Goal: Task Accomplishment & Management: Use online tool/utility

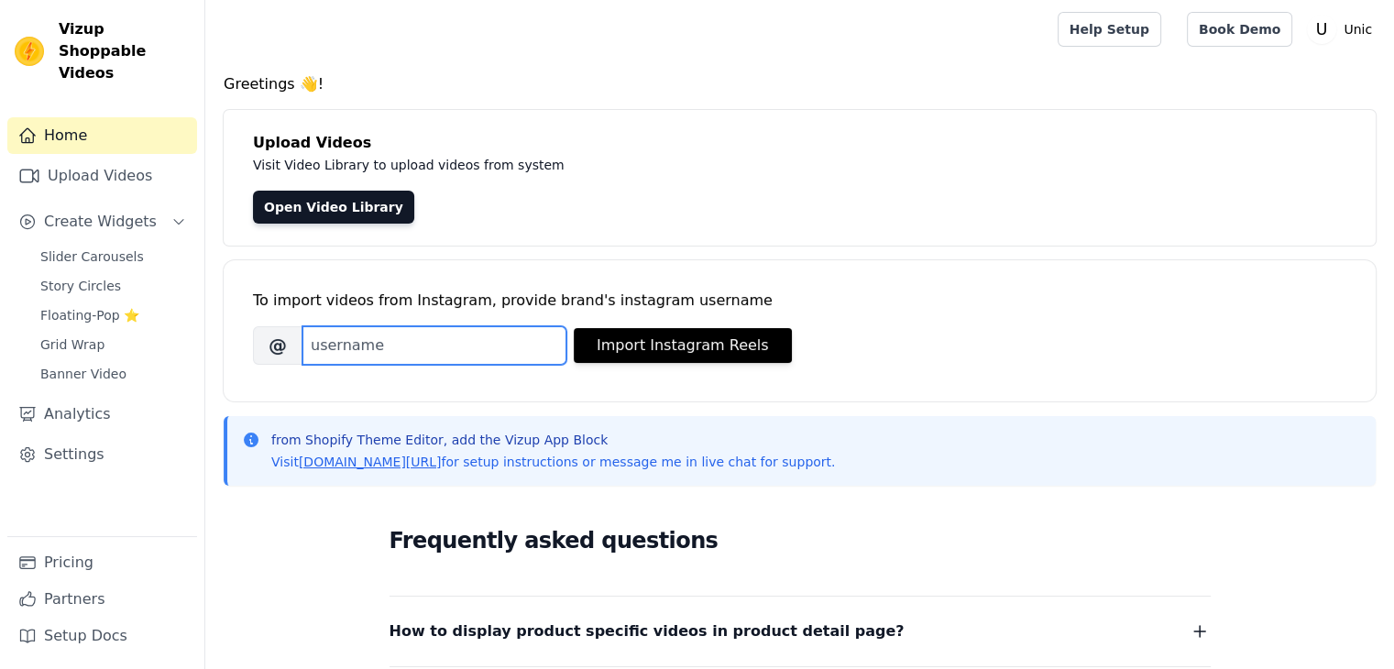
click at [437, 347] on input "Brand's Instagram Username" at bounding box center [435, 345] width 264 height 39
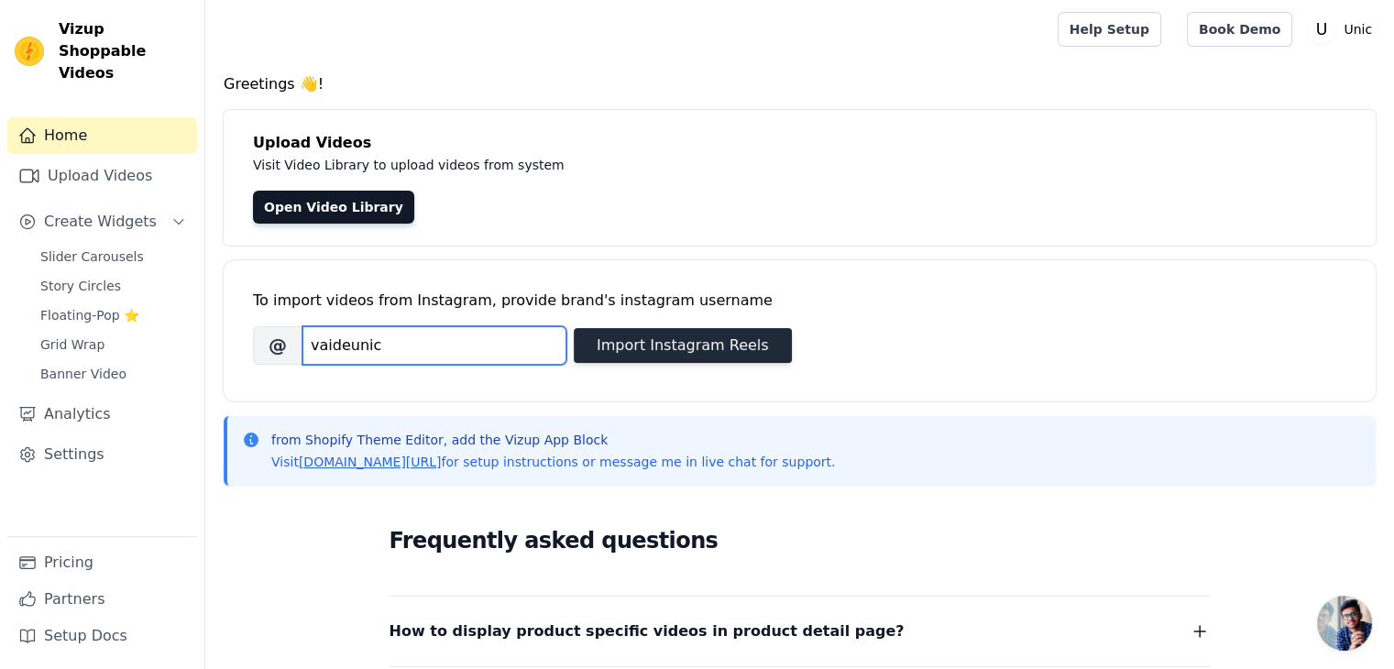
type input "vaideunic"
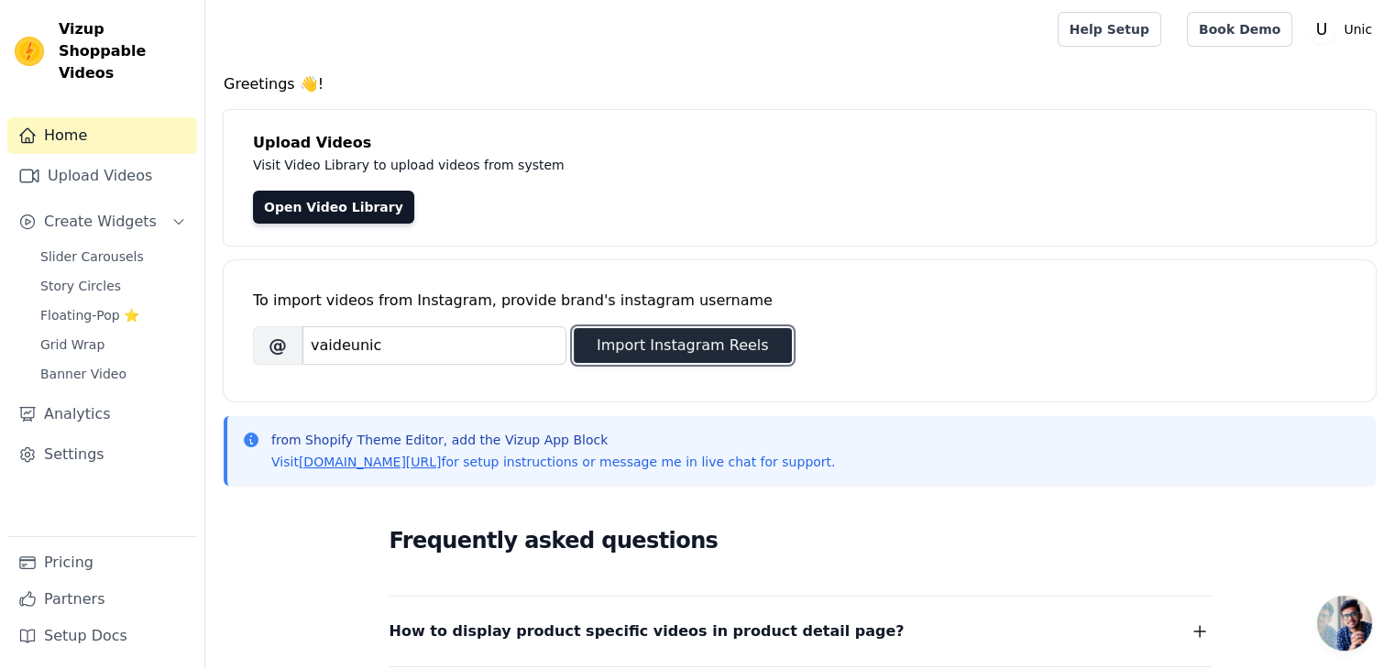
click at [622, 353] on button "Import Instagram Reels" at bounding box center [683, 345] width 218 height 35
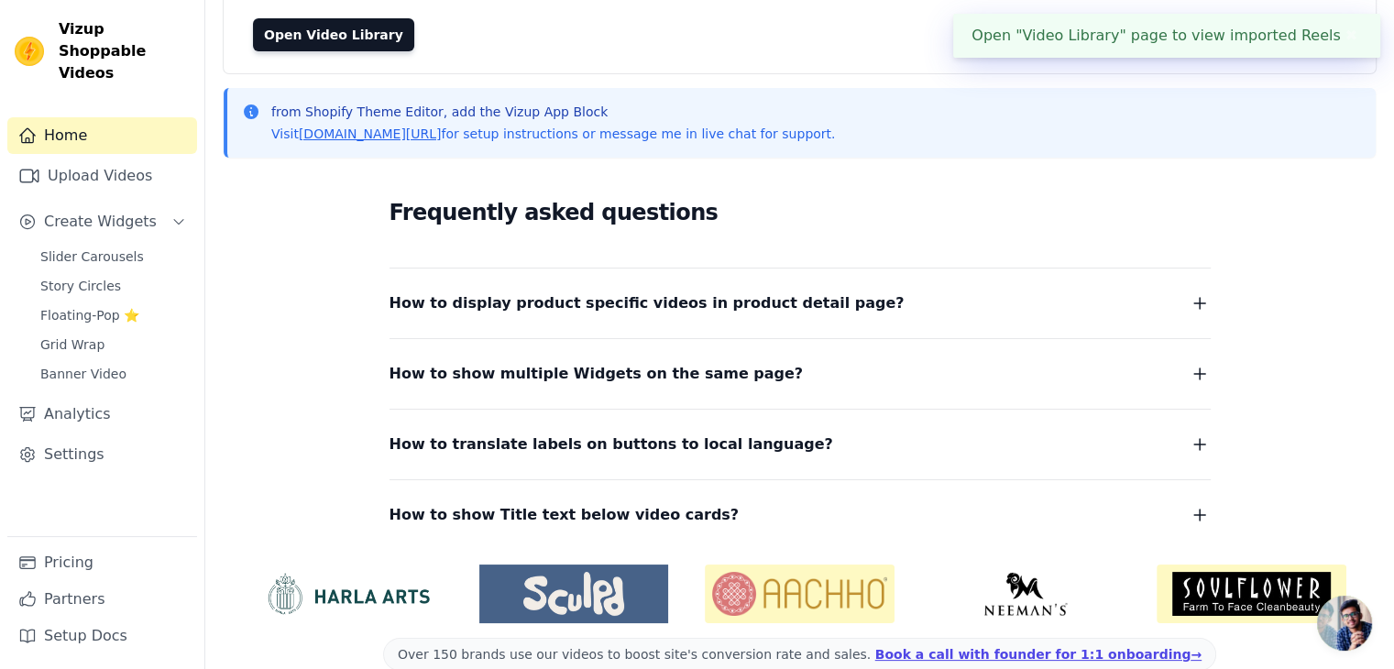
scroll to position [203, 0]
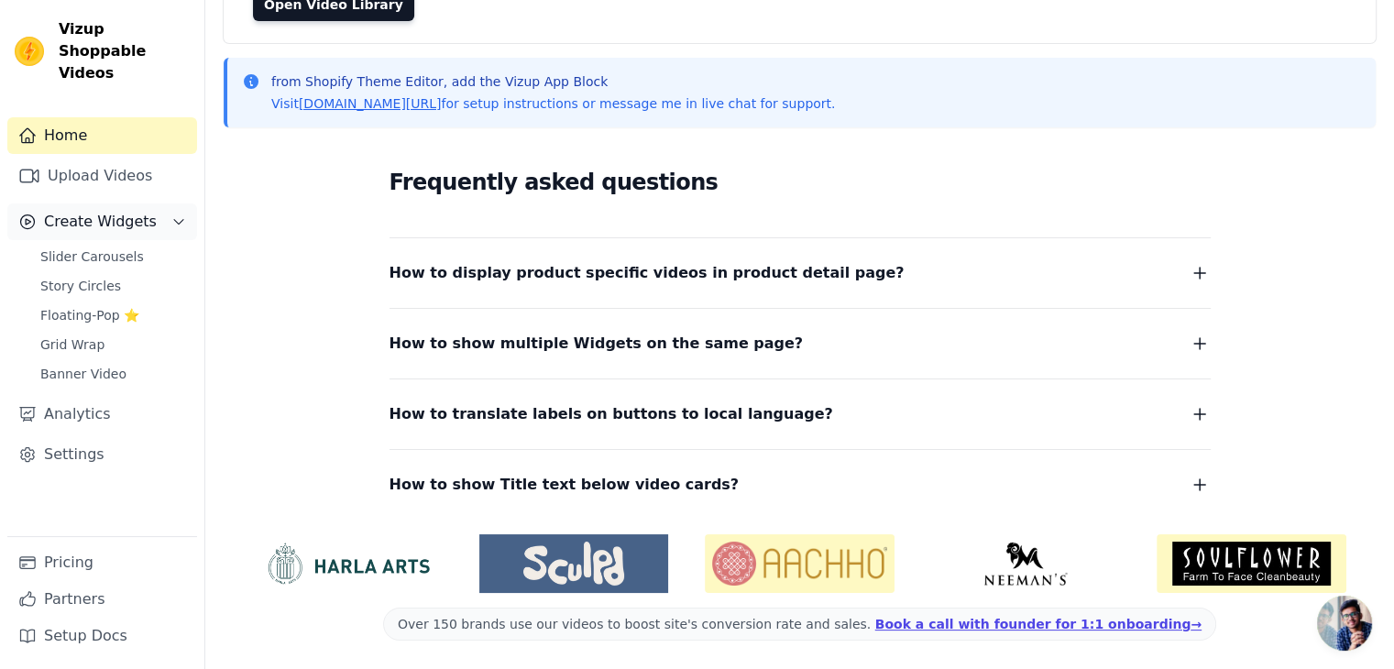
click at [147, 204] on button "Create Widgets" at bounding box center [102, 222] width 190 height 37
click at [101, 332] on link "Grid Wrap" at bounding box center [113, 345] width 168 height 26
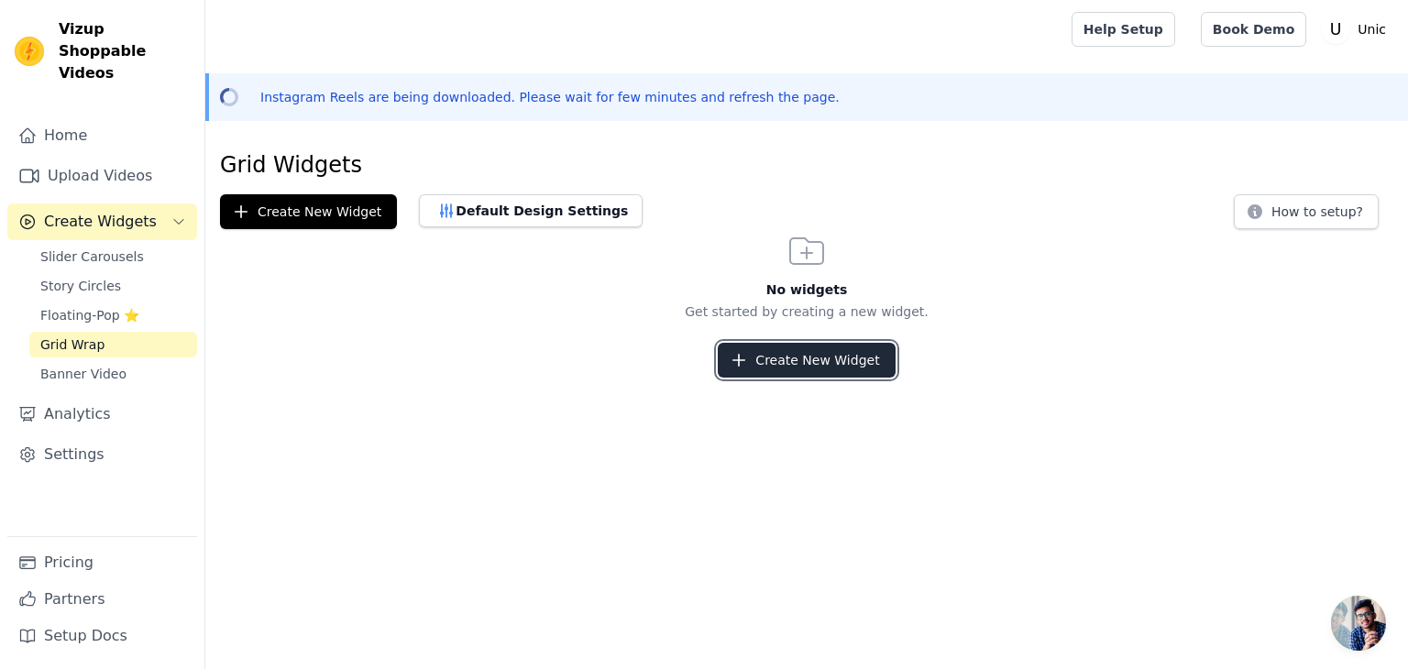
click at [798, 369] on button "Create New Widget" at bounding box center [806, 360] width 177 height 35
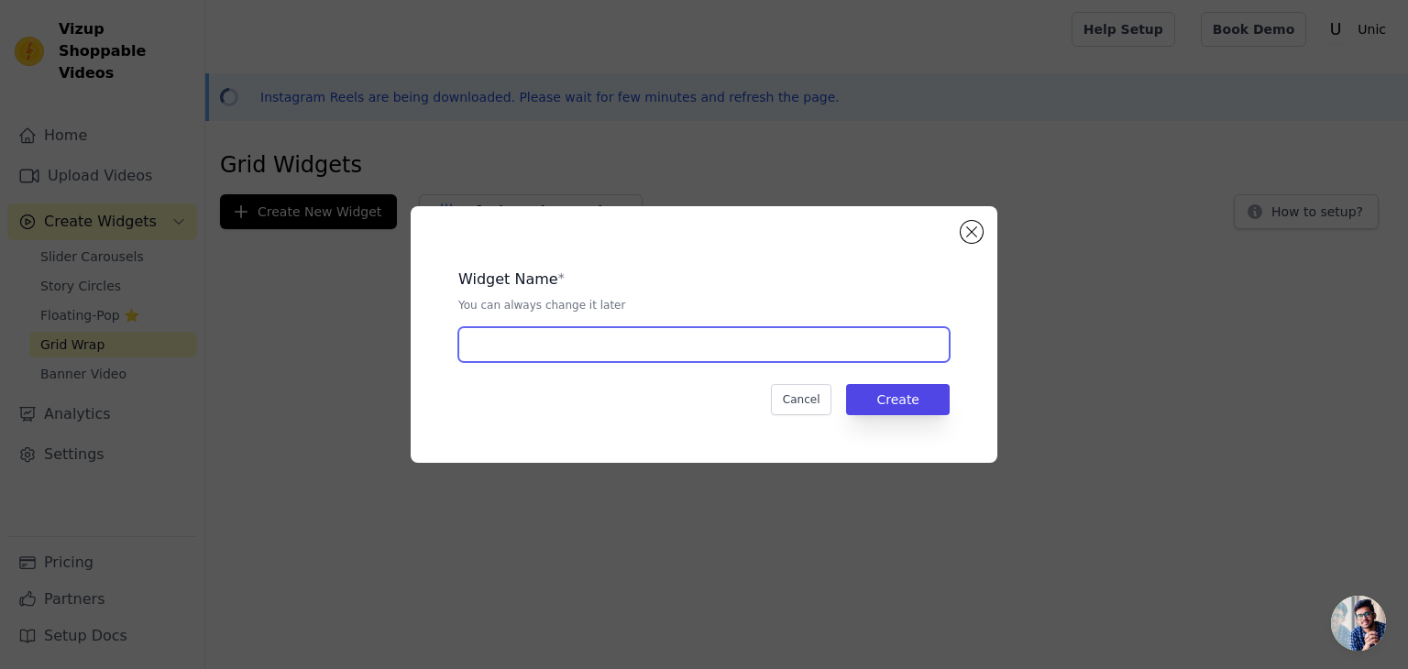
click at [664, 352] on input "text" at bounding box center [703, 344] width 491 height 35
type input "PÁGINA DO PRODUTO"
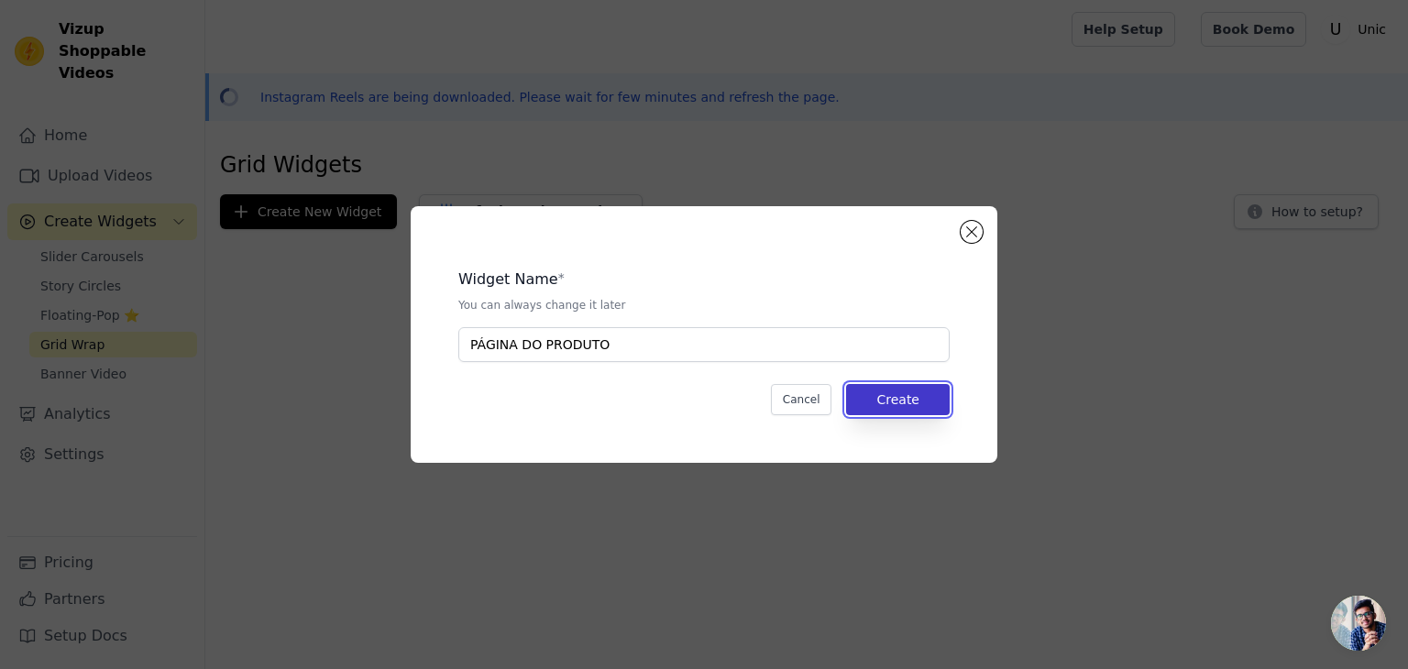
click at [919, 397] on button "Create" at bounding box center [898, 399] width 104 height 31
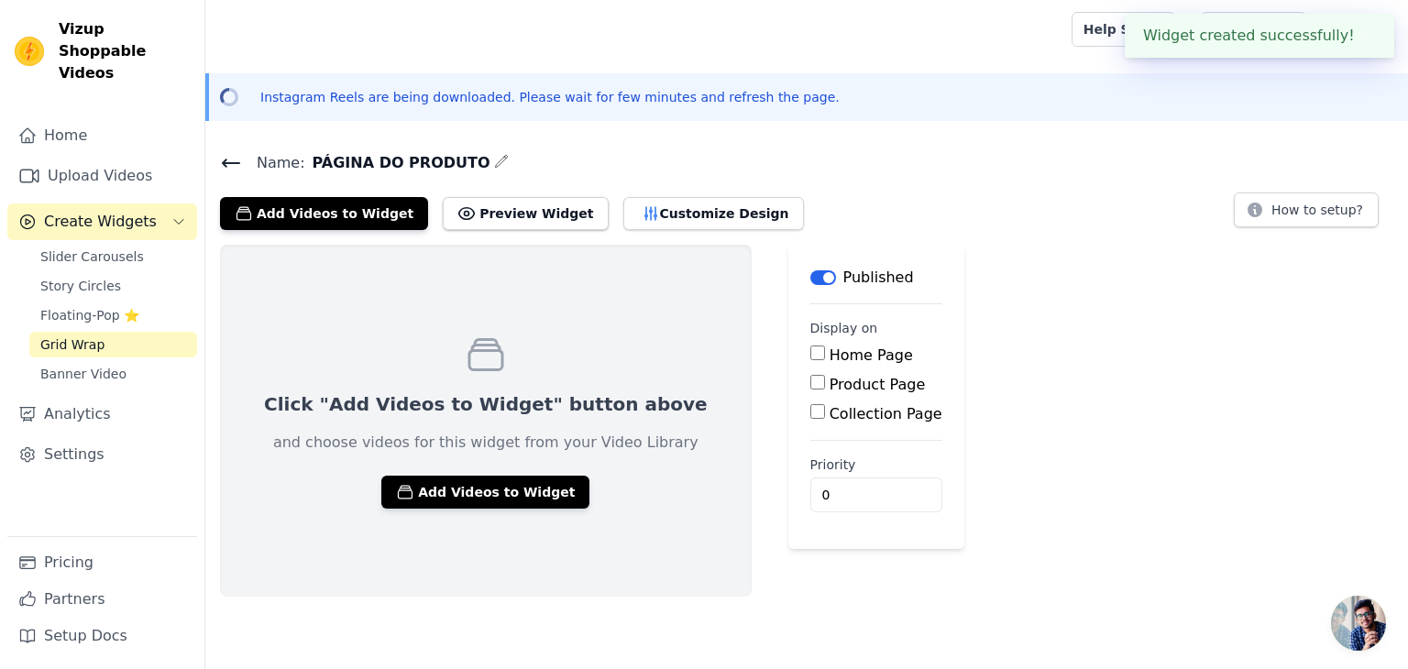
click at [810, 388] on input "Product Page" at bounding box center [817, 382] width 15 height 15
checkbox input "true"
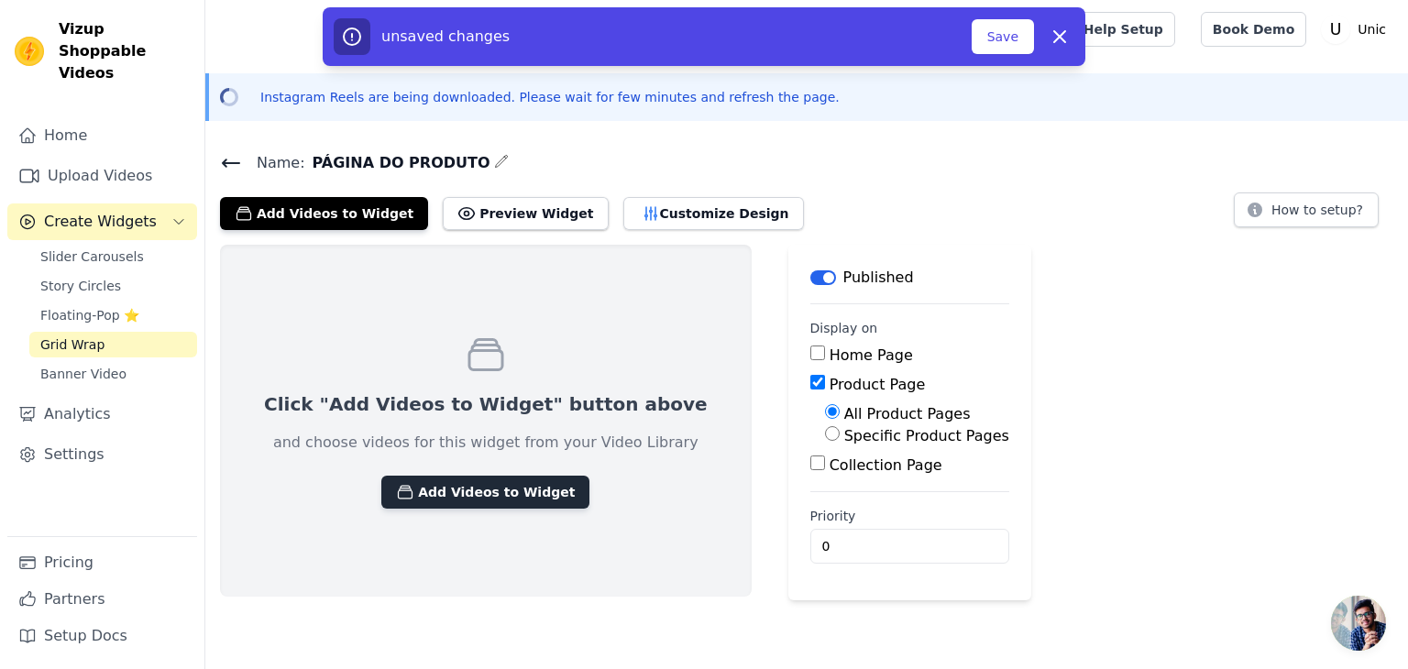
click at [510, 490] on button "Add Videos to Widget" at bounding box center [485, 492] width 208 height 33
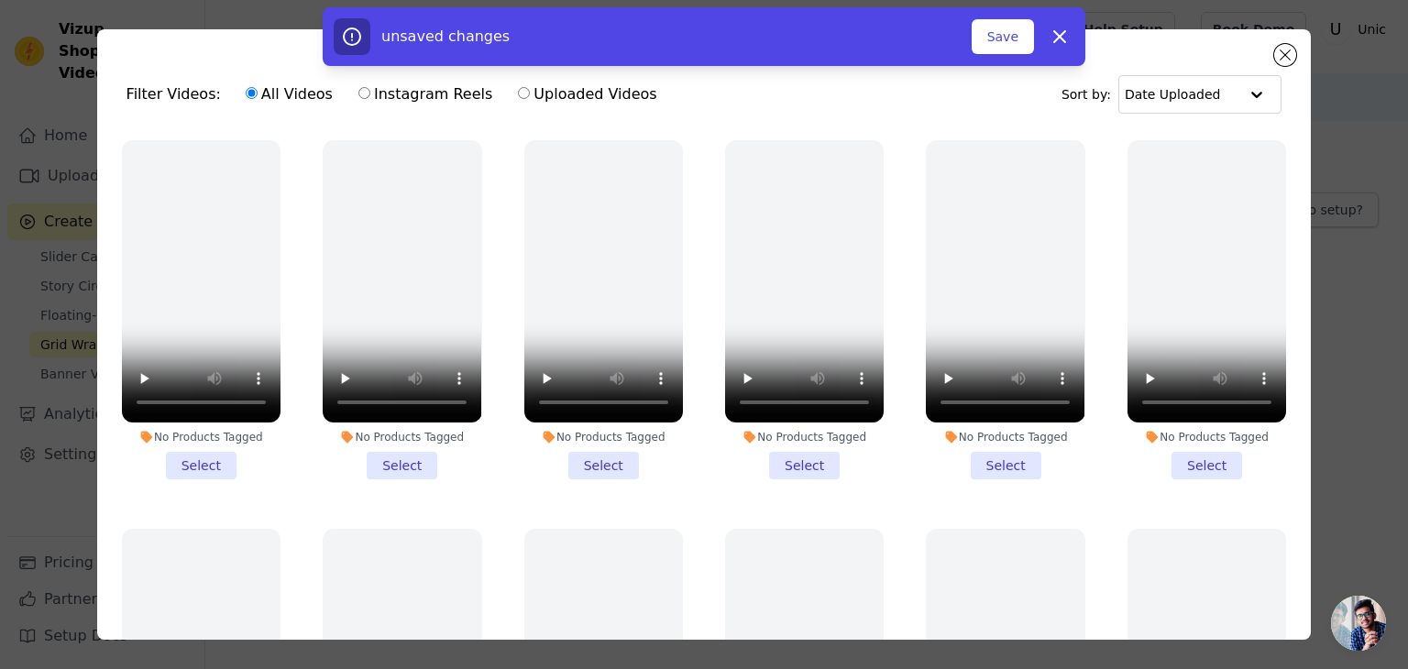
click at [422, 95] on label "Instagram Reels" at bounding box center [426, 95] width 136 height 24
click at [370, 95] on input "Instagram Reels" at bounding box center [364, 93] width 12 height 12
radio input "true"
click at [517, 94] on label "Uploaded Videos" at bounding box center [587, 95] width 140 height 24
click at [518, 94] on input "Uploaded Videos" at bounding box center [524, 93] width 12 height 12
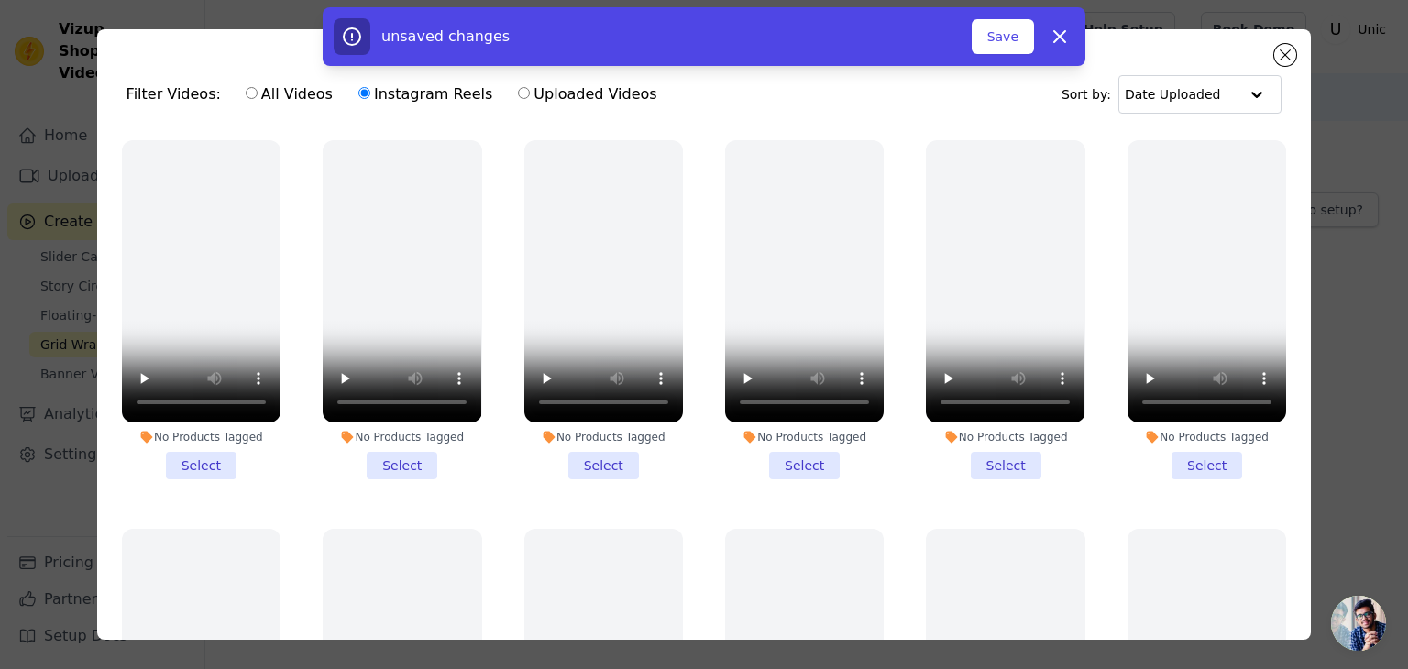
radio input "true"
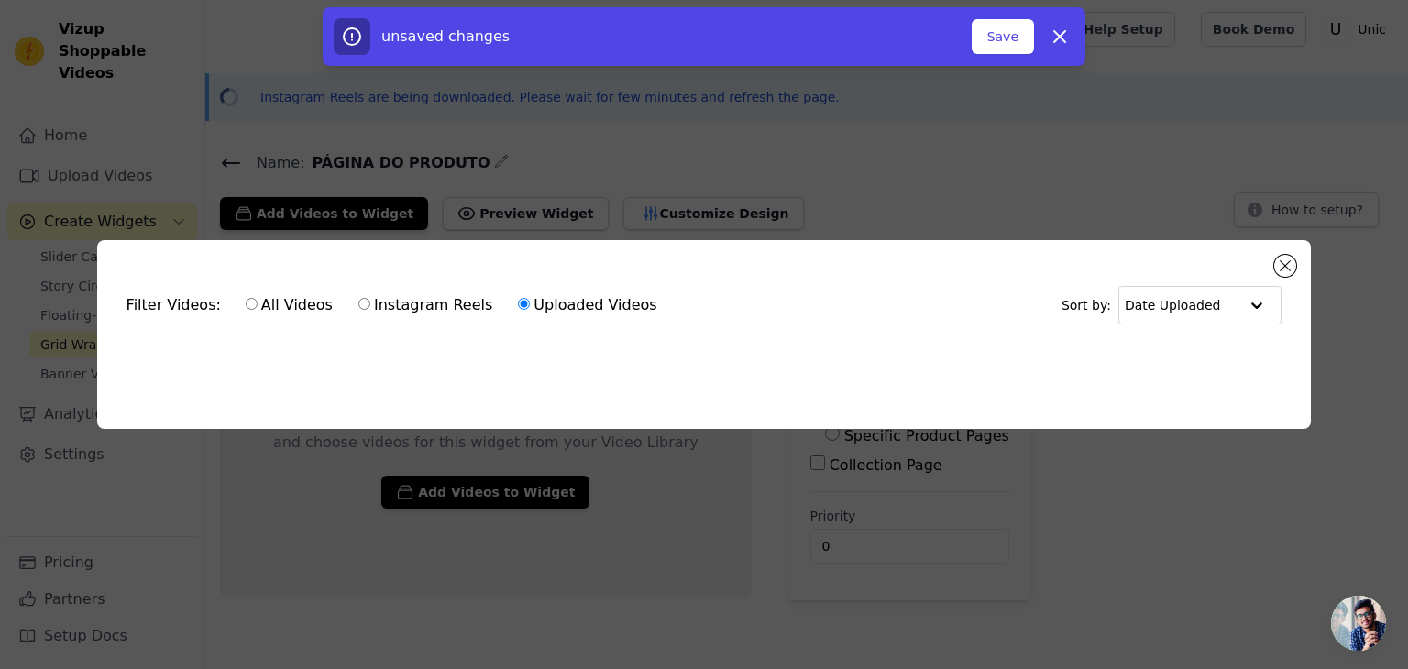
click at [259, 302] on label "All Videos" at bounding box center [289, 305] width 89 height 24
click at [258, 302] on input "All Videos" at bounding box center [252, 304] width 12 height 12
radio input "true"
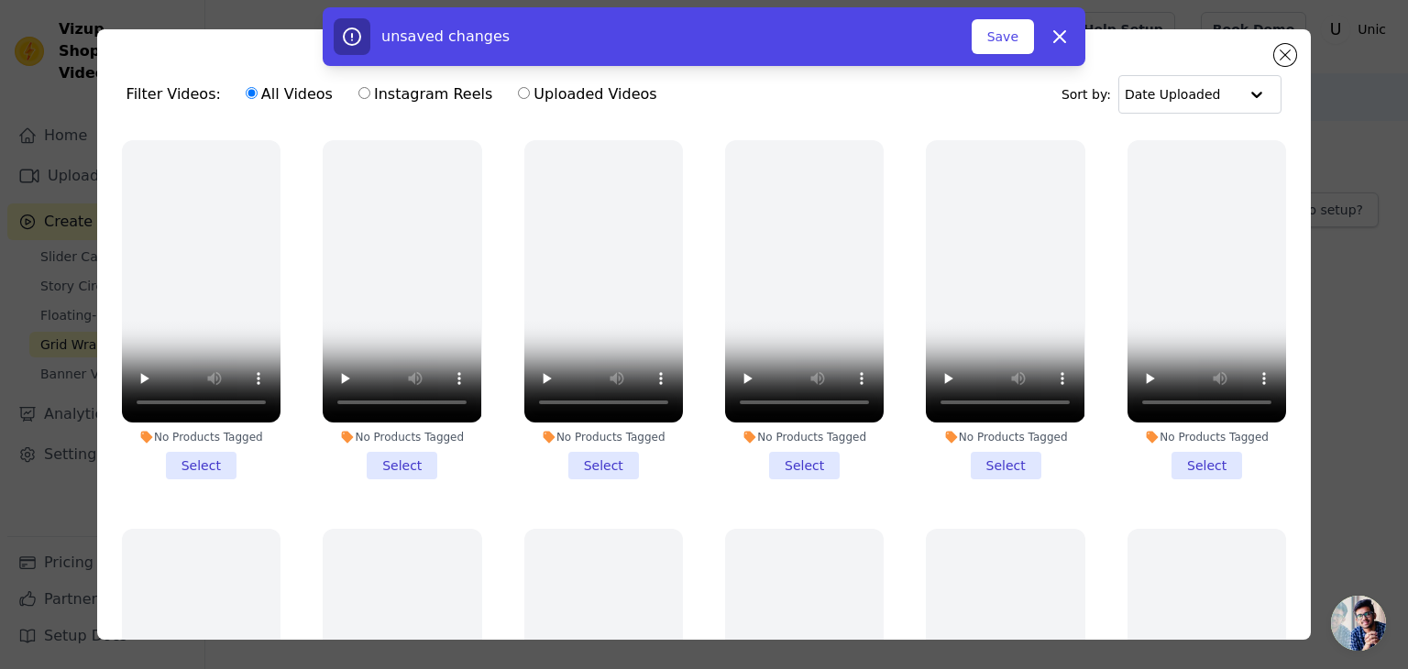
click at [559, 94] on label "Uploaded Videos" at bounding box center [587, 95] width 140 height 24
click at [530, 94] on input "Uploaded Videos" at bounding box center [524, 93] width 12 height 12
radio input "true"
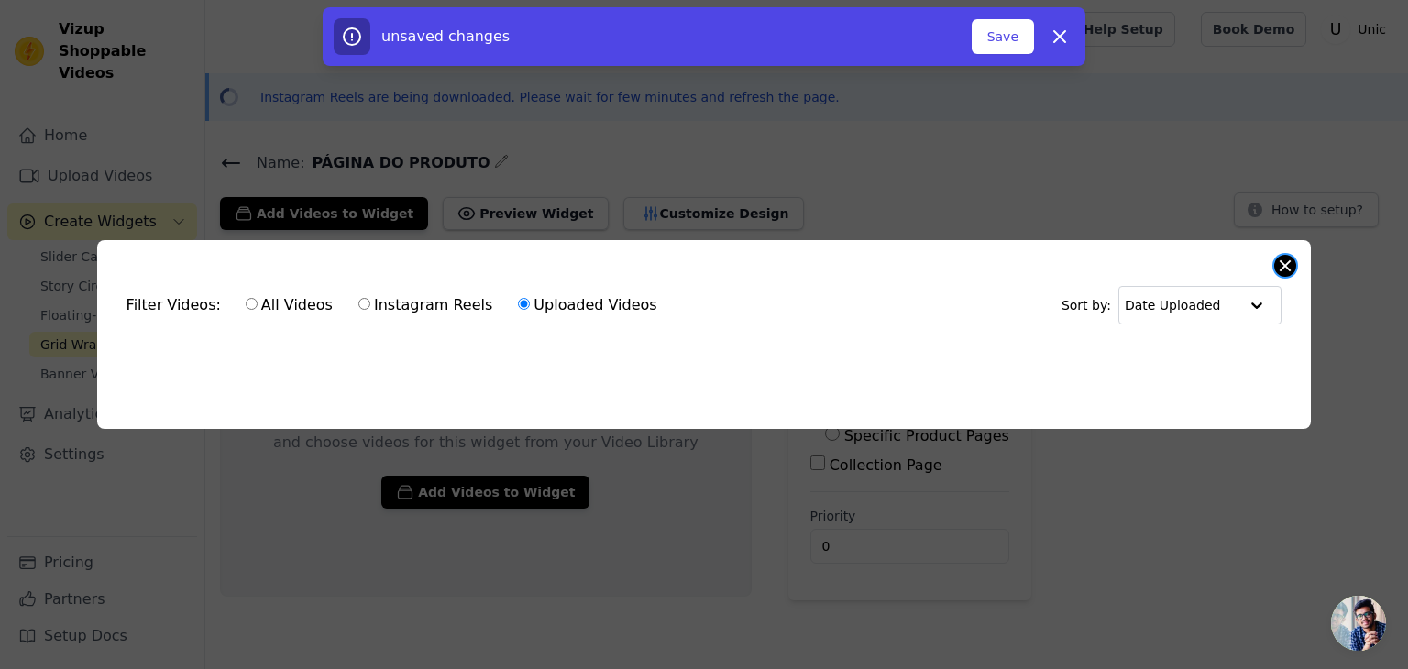
click at [1285, 258] on button "Close modal" at bounding box center [1285, 266] width 22 height 22
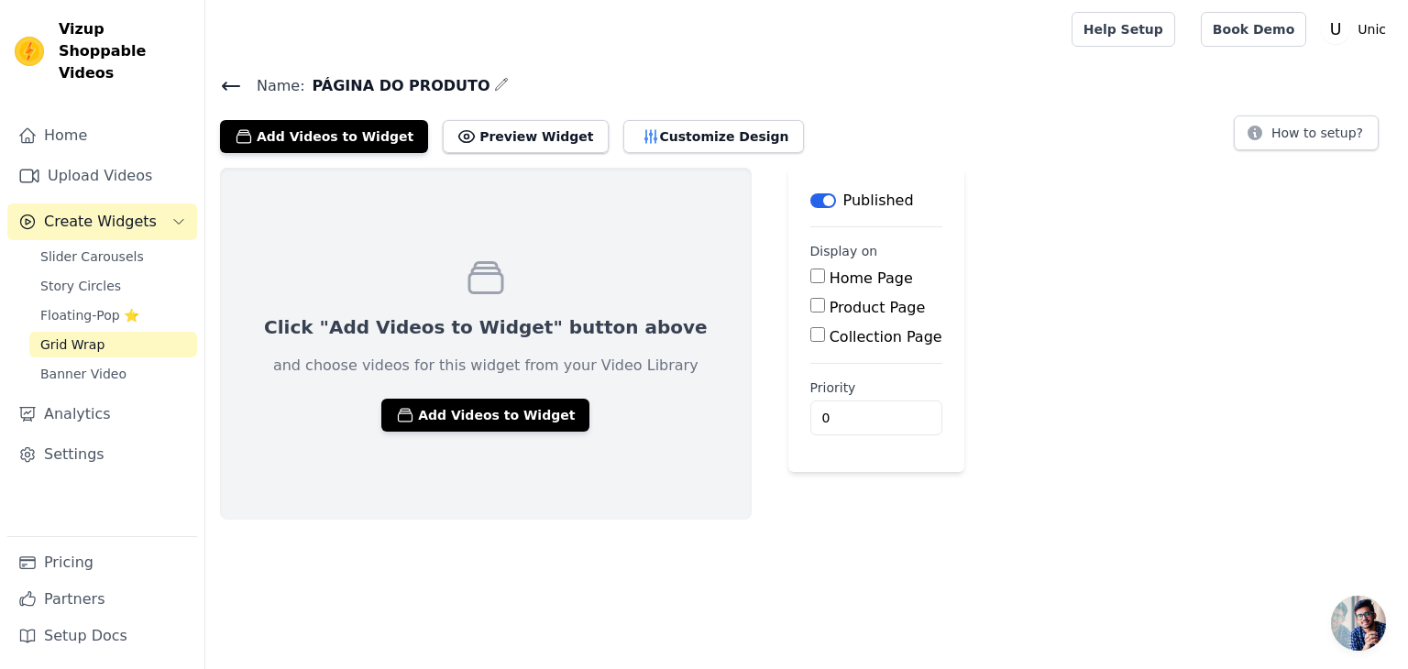
click at [810, 303] on input "Product Page" at bounding box center [817, 305] width 15 height 15
checkbox input "true"
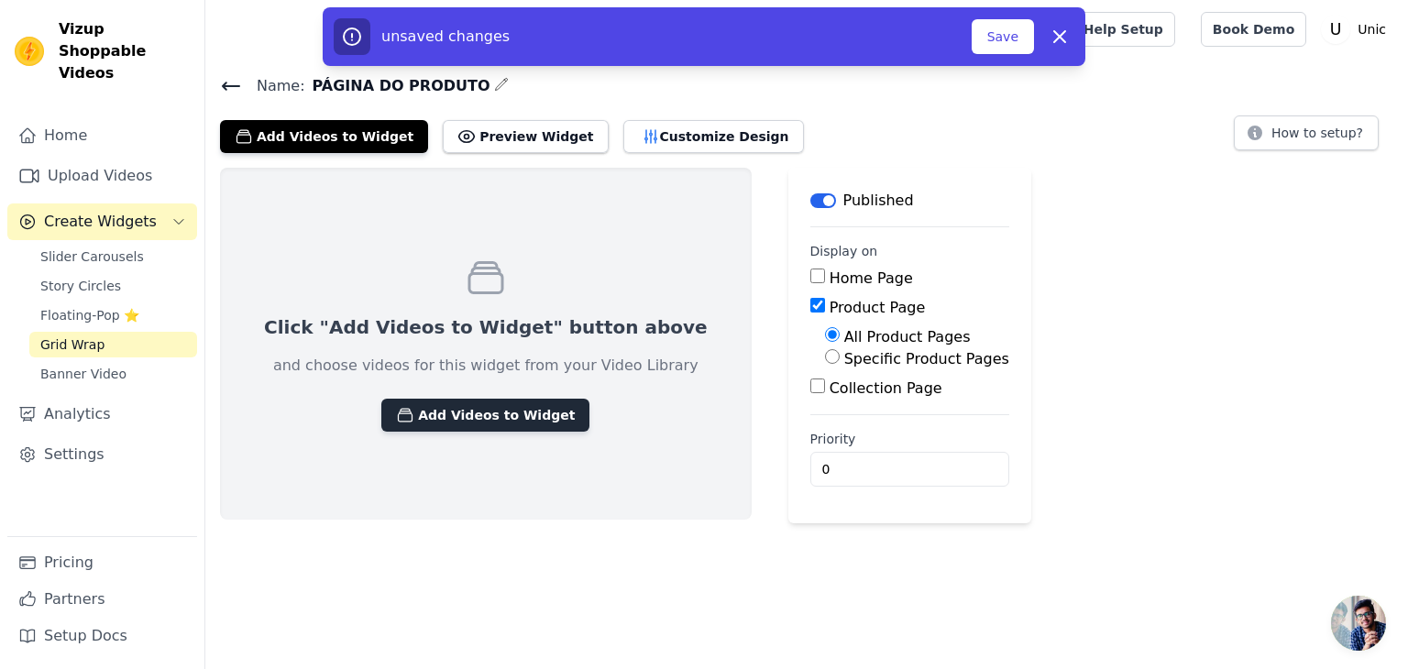
click at [515, 418] on button "Add Videos to Widget" at bounding box center [485, 415] width 208 height 33
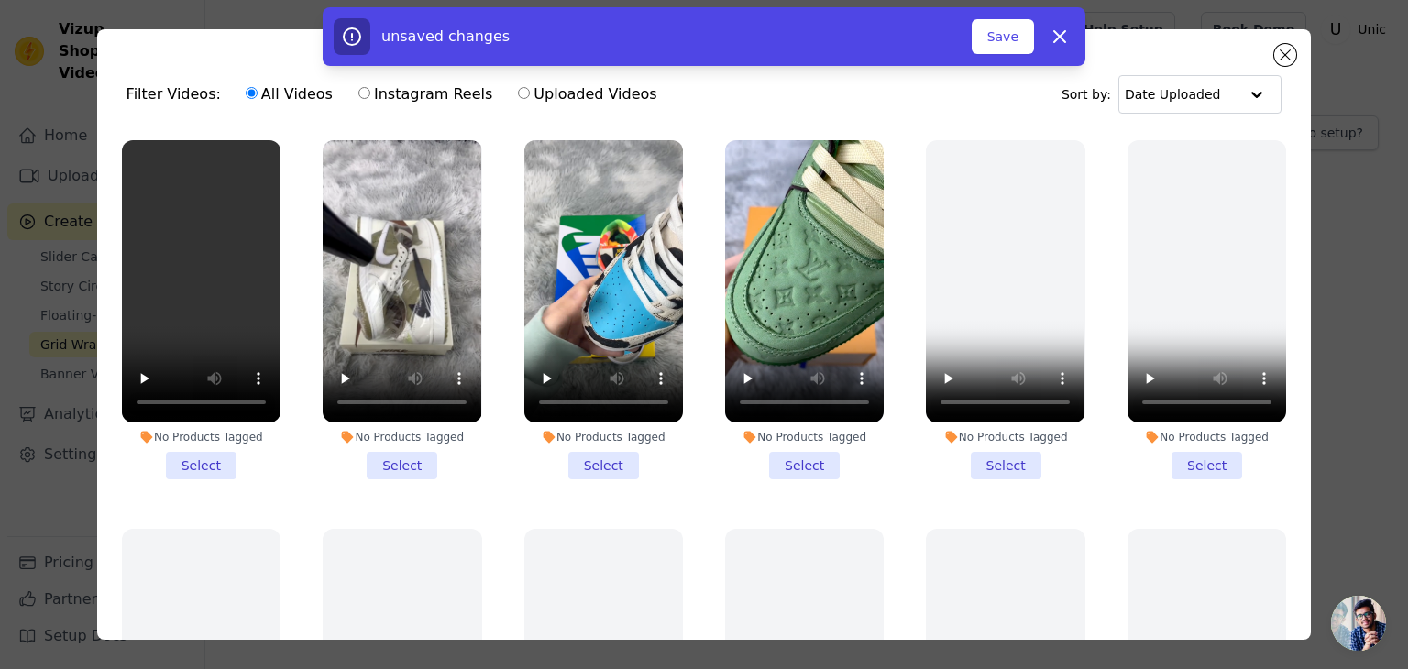
click at [770, 457] on li "No Products Tagged Select" at bounding box center [804, 309] width 159 height 339
click at [0, 0] on input "No Products Tagged Select" at bounding box center [0, 0] width 0 height 0
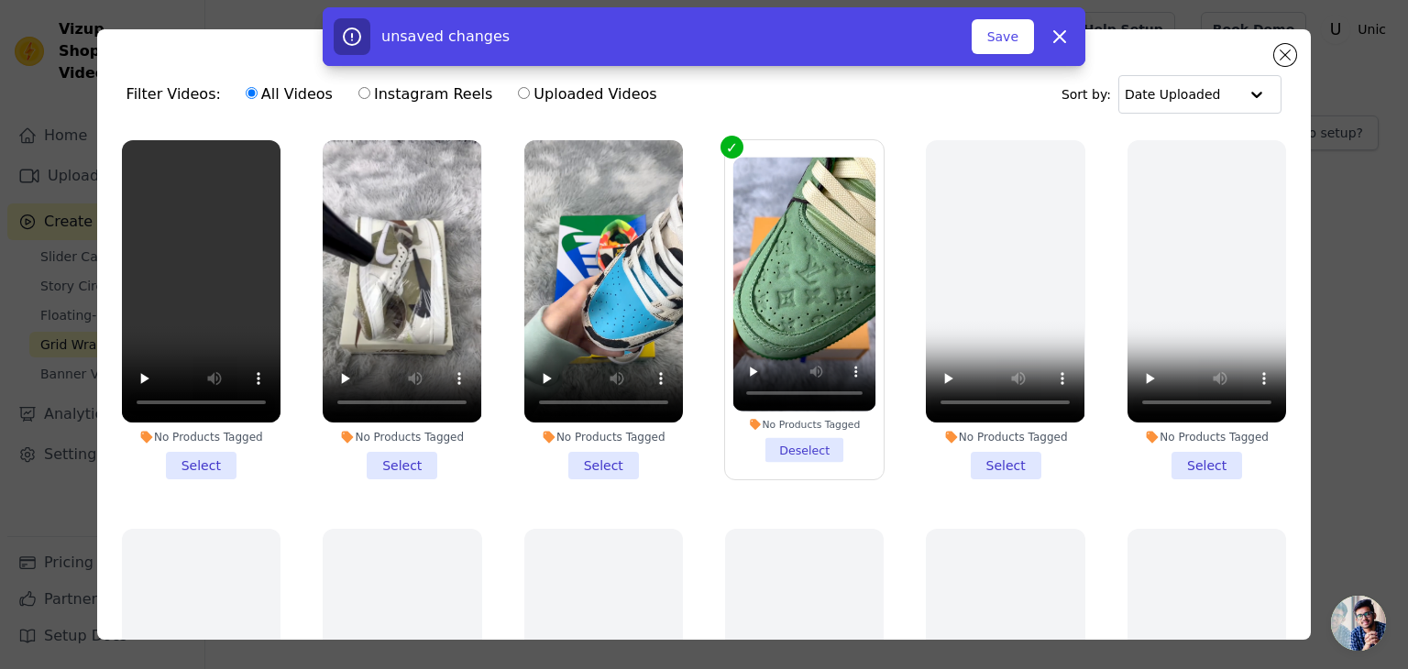
click at [602, 459] on li "No Products Tagged Select" at bounding box center [603, 309] width 159 height 339
click at [0, 0] on input "No Products Tagged Select" at bounding box center [0, 0] width 0 height 0
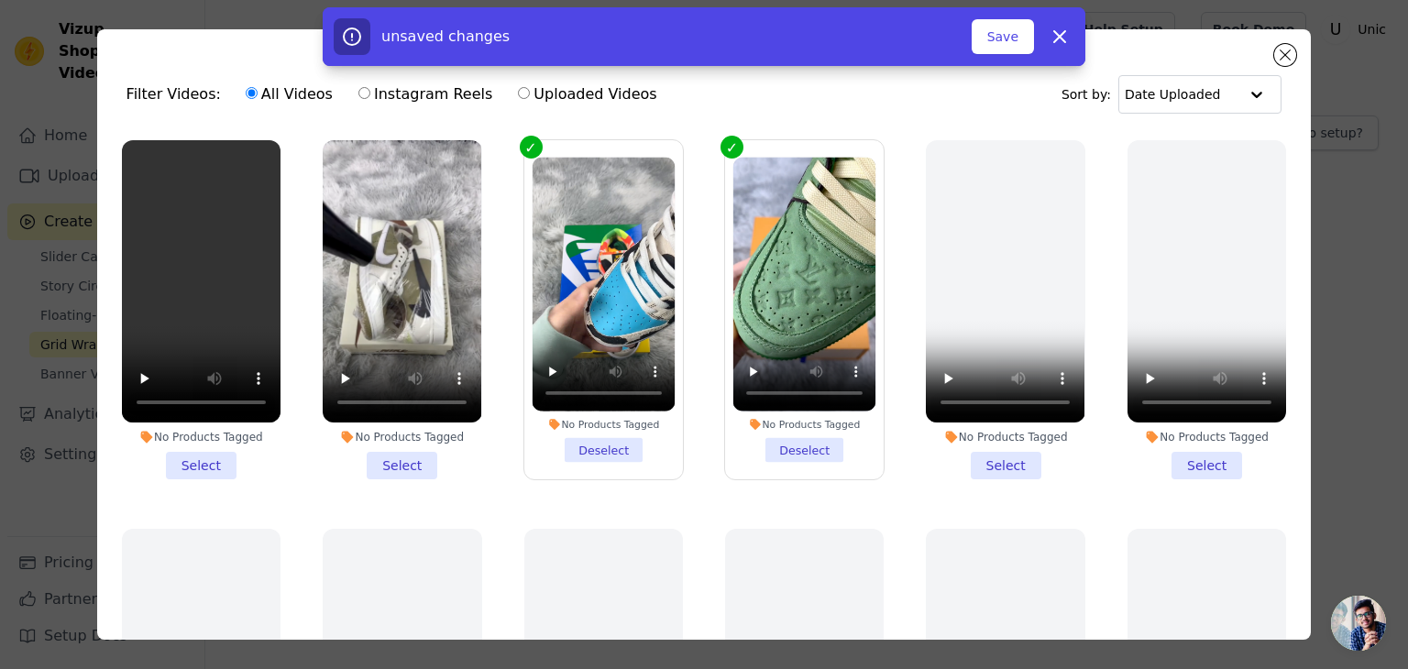
click at [418, 458] on li "No Products Tagged Select" at bounding box center [402, 309] width 159 height 339
click at [0, 0] on input "No Products Tagged Select" at bounding box center [0, 0] width 0 height 0
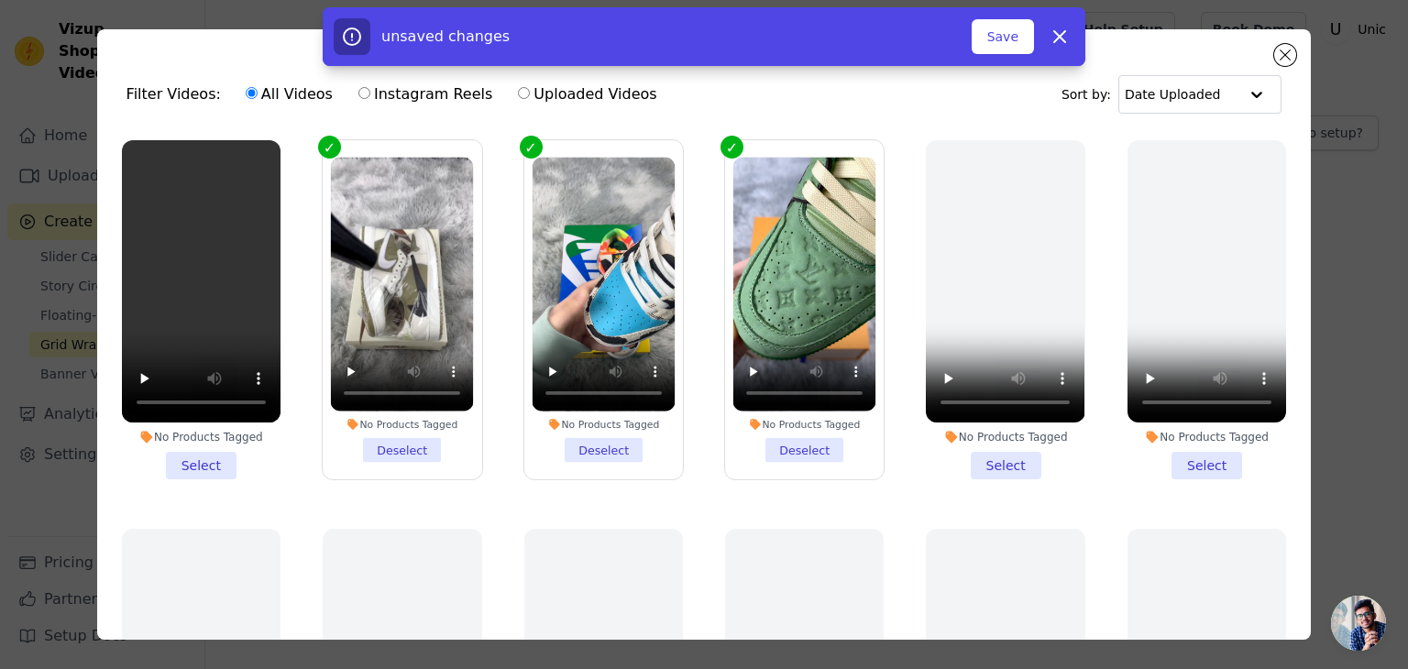
click at [205, 465] on li "No Products Tagged Select" at bounding box center [201, 309] width 159 height 339
click at [0, 0] on input "No Products Tagged Select" at bounding box center [0, 0] width 0 height 0
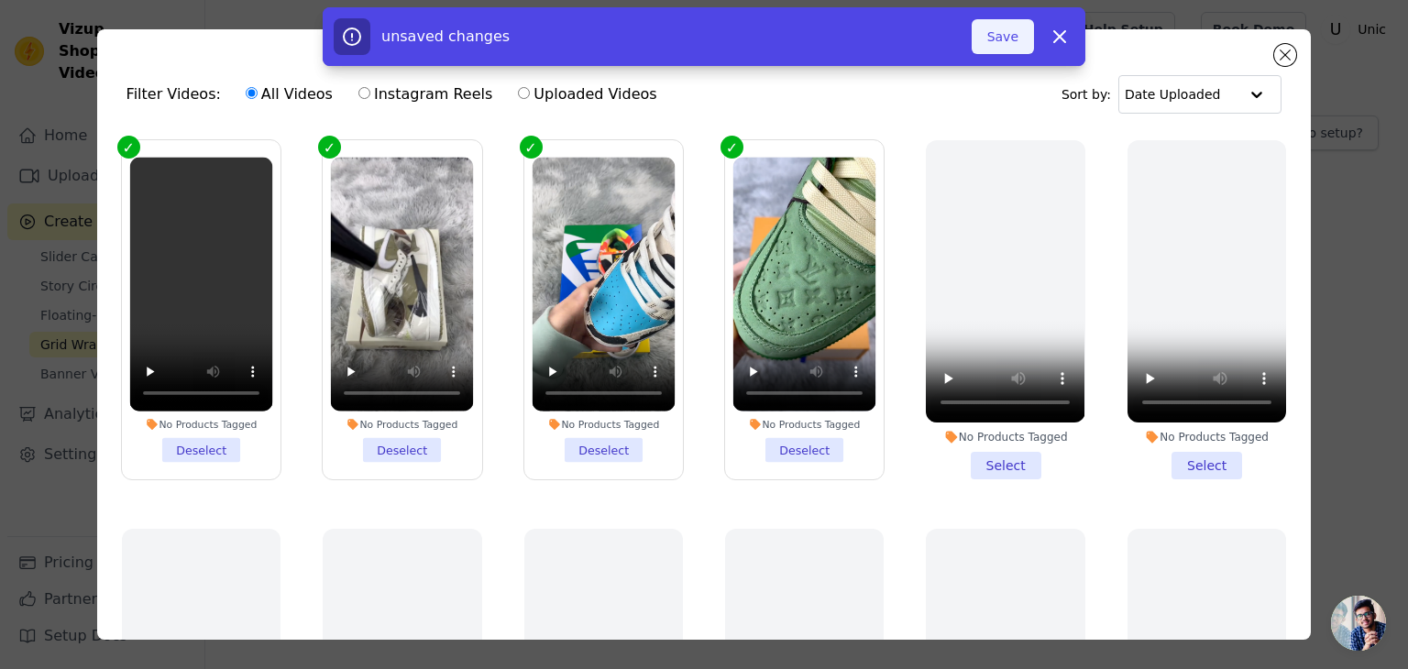
click at [993, 49] on button "Save" at bounding box center [1003, 36] width 62 height 35
click at [997, 41] on button "Save" at bounding box center [1003, 36] width 62 height 35
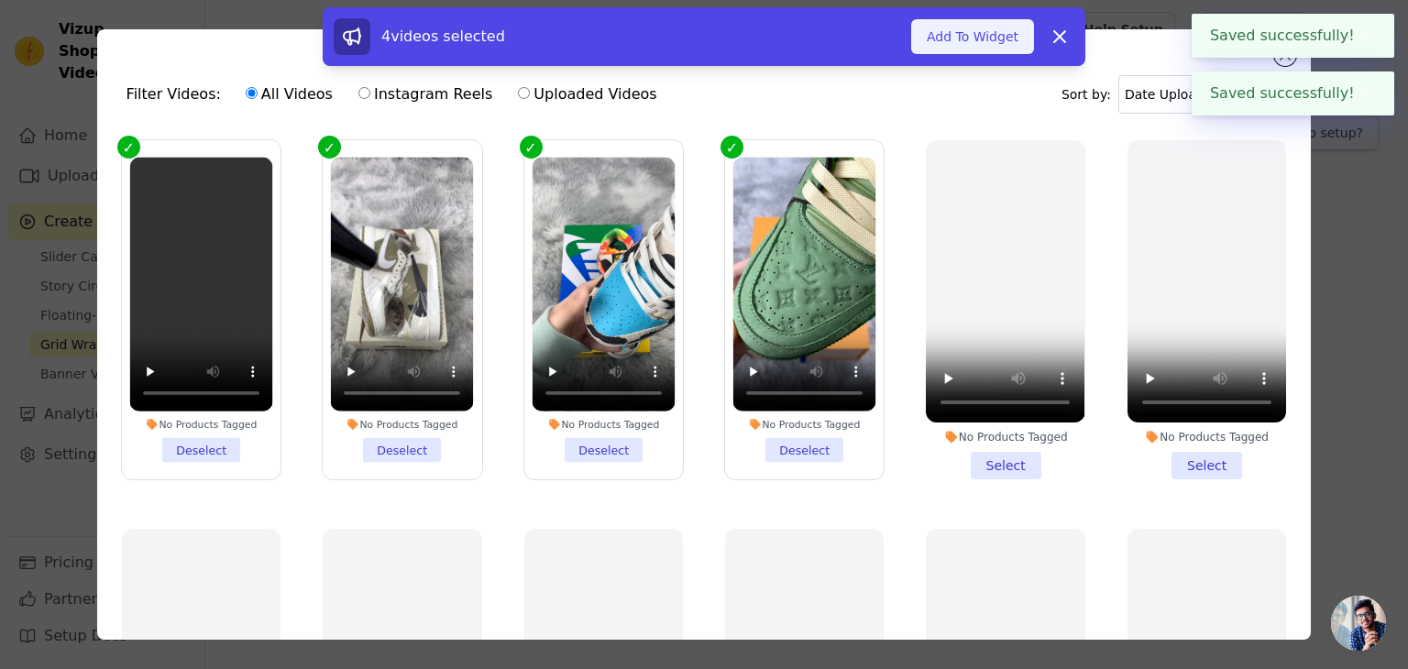
click at [980, 39] on button "Add To Widget" at bounding box center [972, 36] width 123 height 35
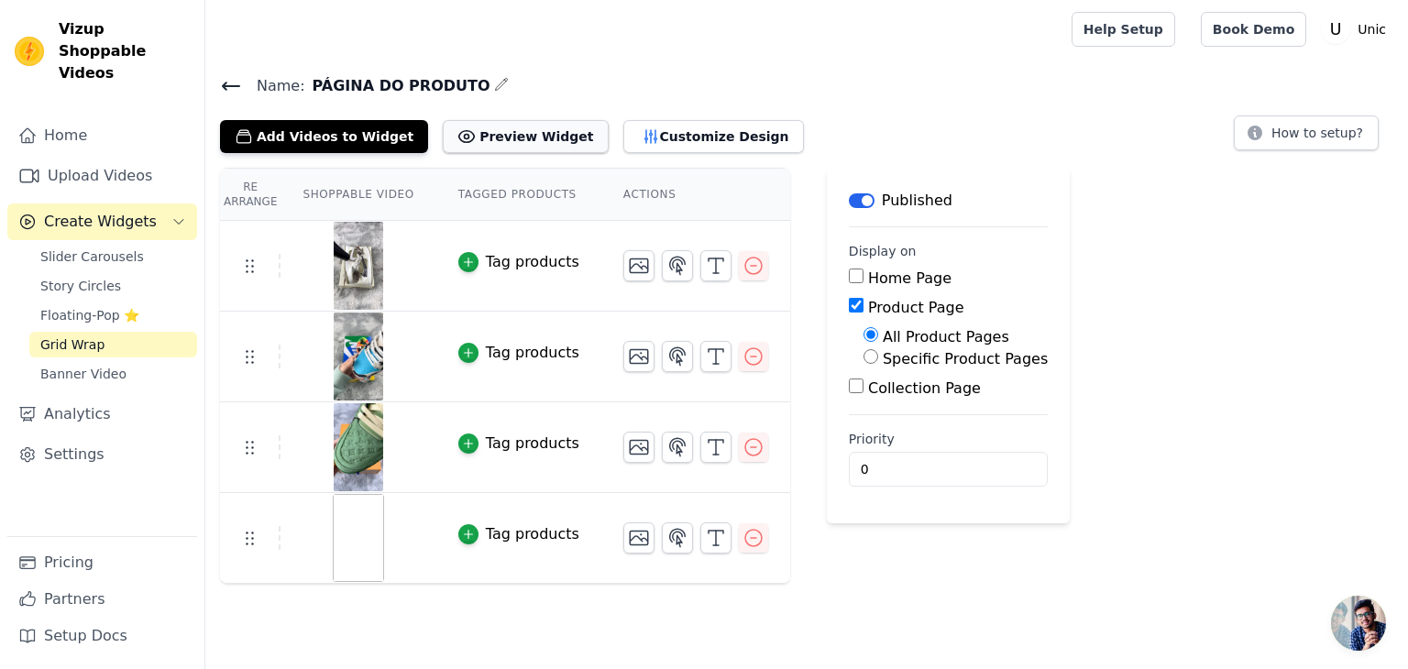
click at [521, 141] on button "Preview Widget" at bounding box center [525, 136] width 165 height 33
click at [664, 140] on button "Customize Design" at bounding box center [713, 136] width 181 height 33
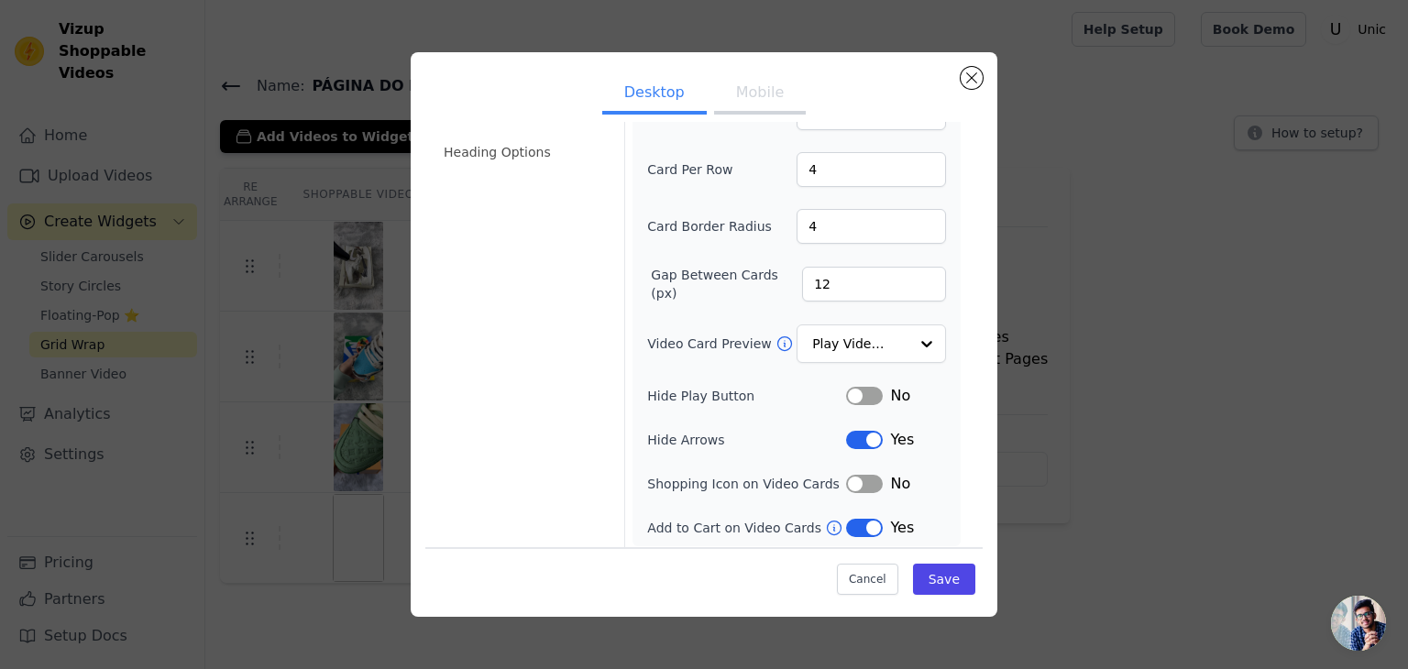
scroll to position [112, 0]
click at [930, 335] on div at bounding box center [926, 343] width 37 height 37
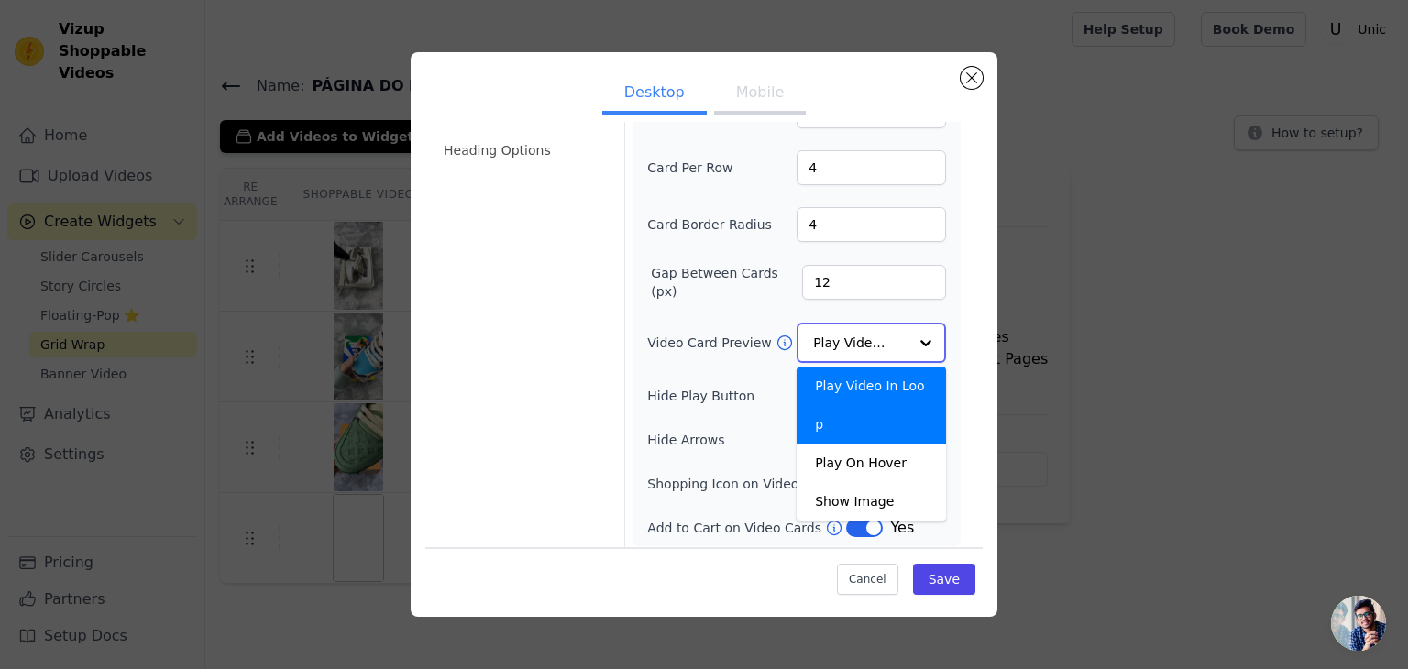
click at [930, 335] on div at bounding box center [926, 343] width 37 height 37
click at [969, 278] on div "Video Card Options Tagged Product Options Heading Options Width (in px) 200 Hei…" at bounding box center [703, 283] width 557 height 538
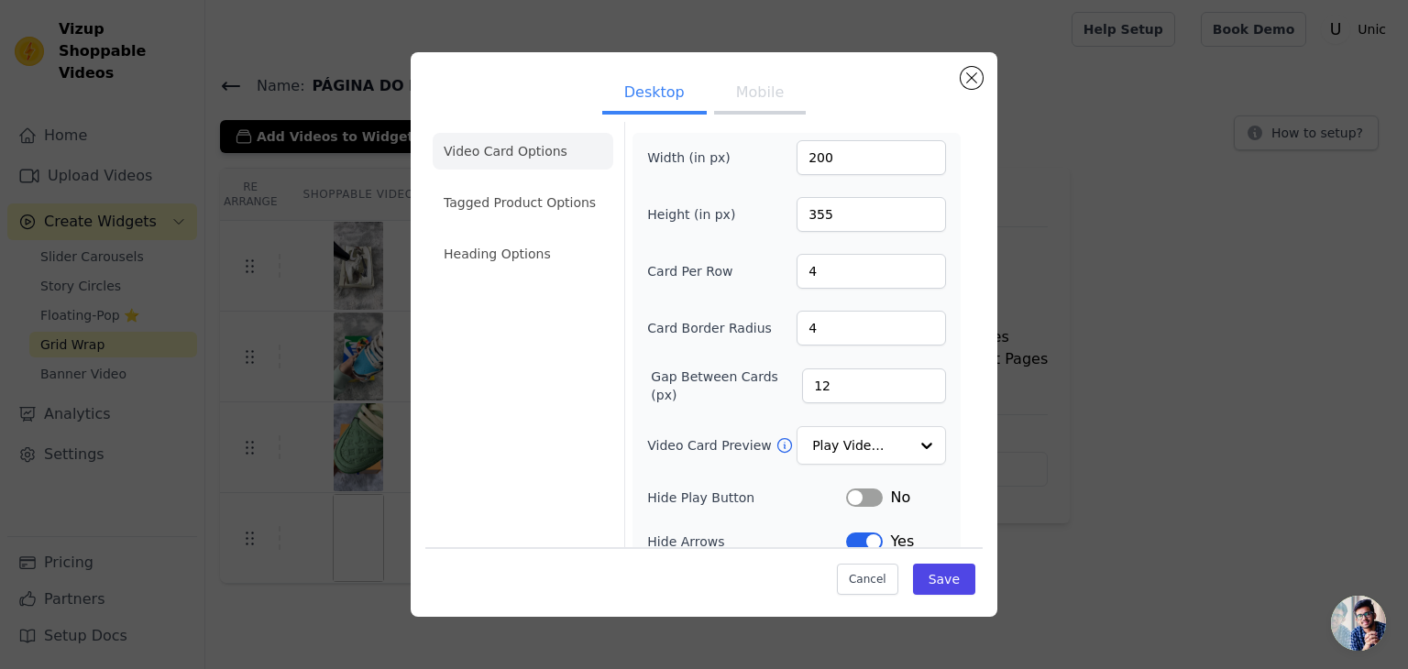
scroll to position [0, 0]
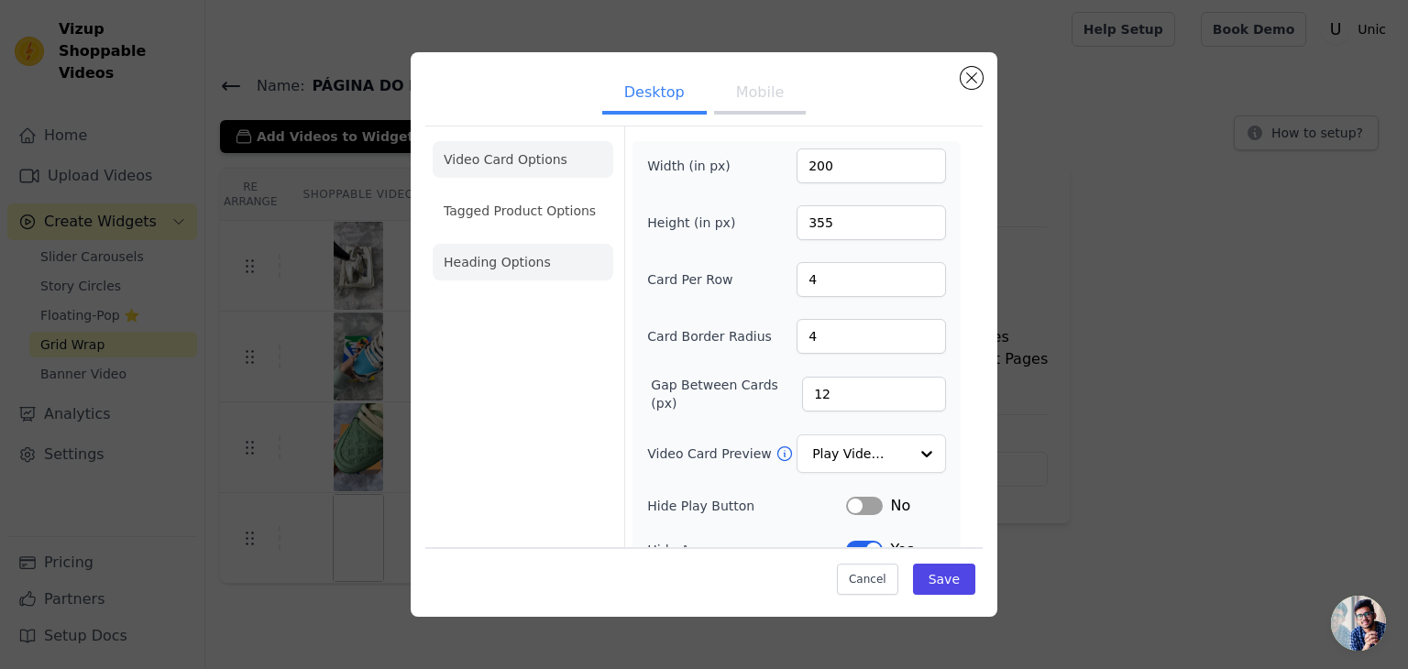
click at [546, 267] on li "Heading Options" at bounding box center [523, 262] width 181 height 37
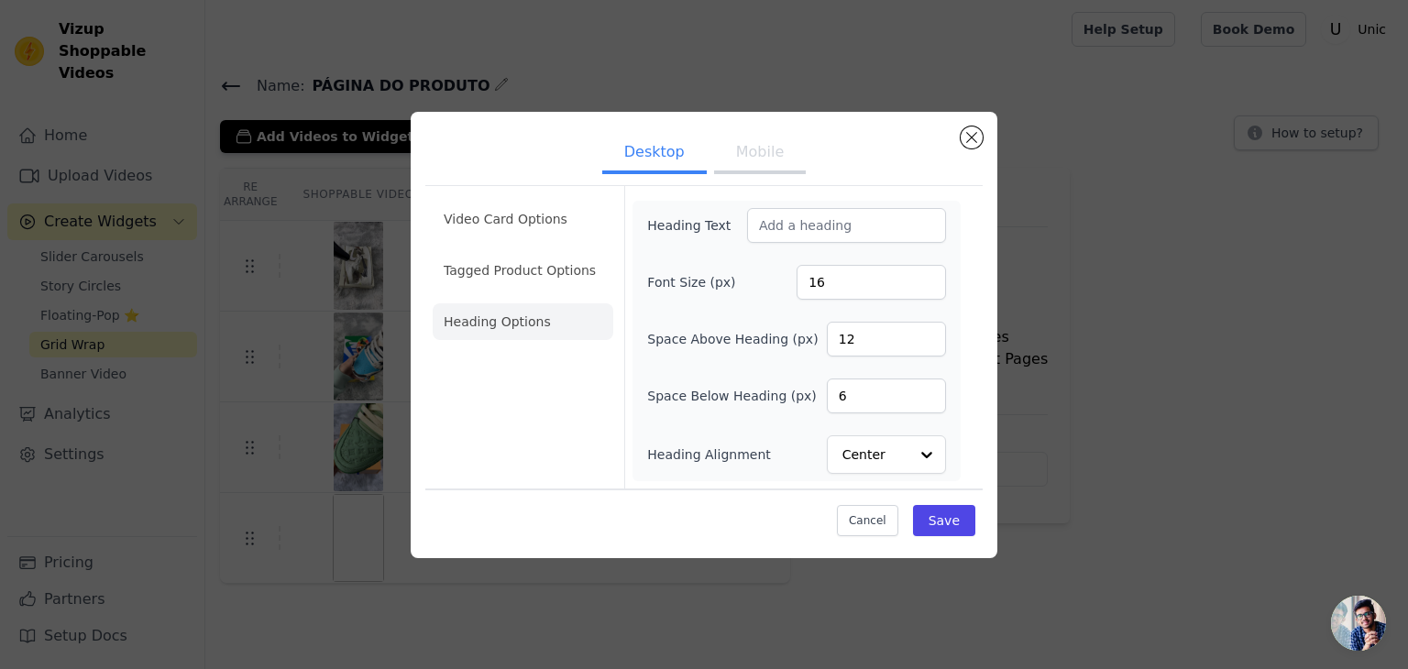
click at [546, 267] on li "Tagged Product Options" at bounding box center [523, 270] width 181 height 37
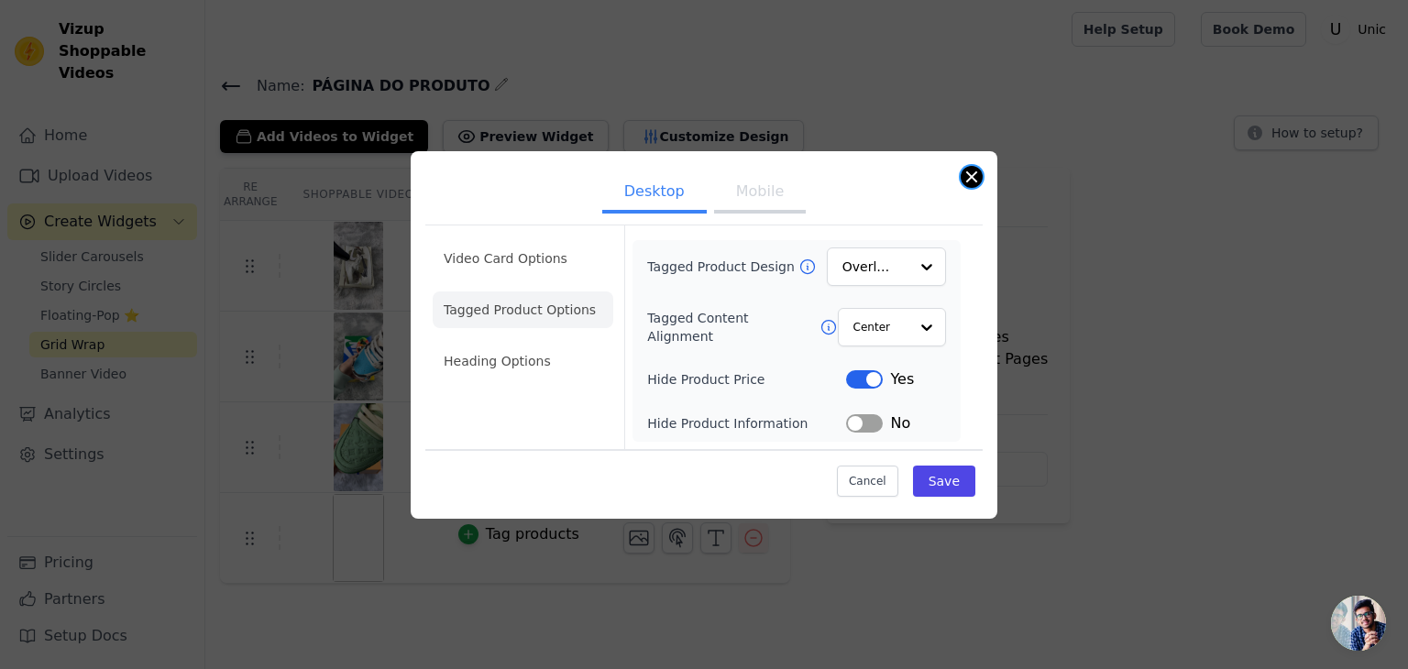
click at [981, 178] on button "Close modal" at bounding box center [972, 177] width 22 height 22
